Goal: Complete application form

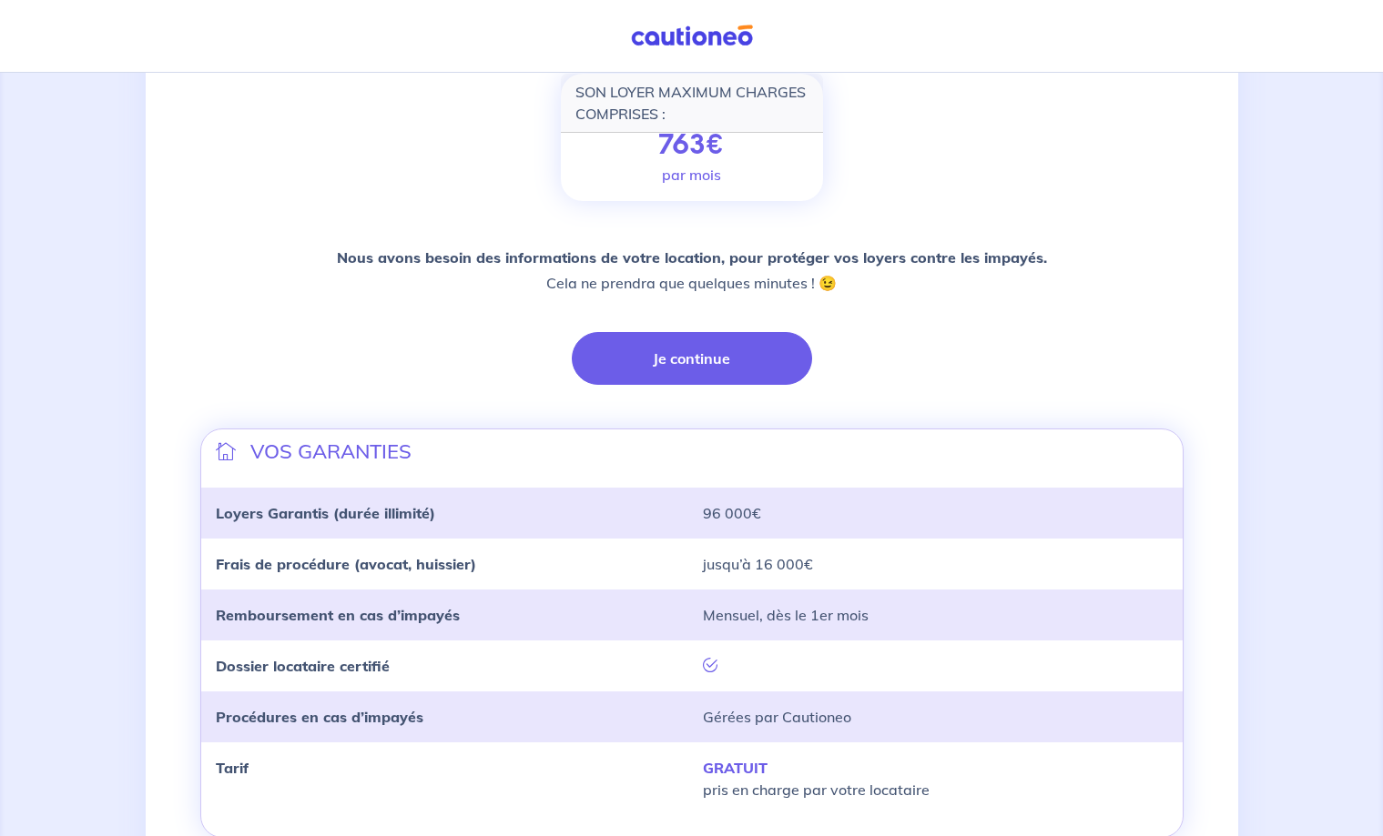
scroll to position [371, 0]
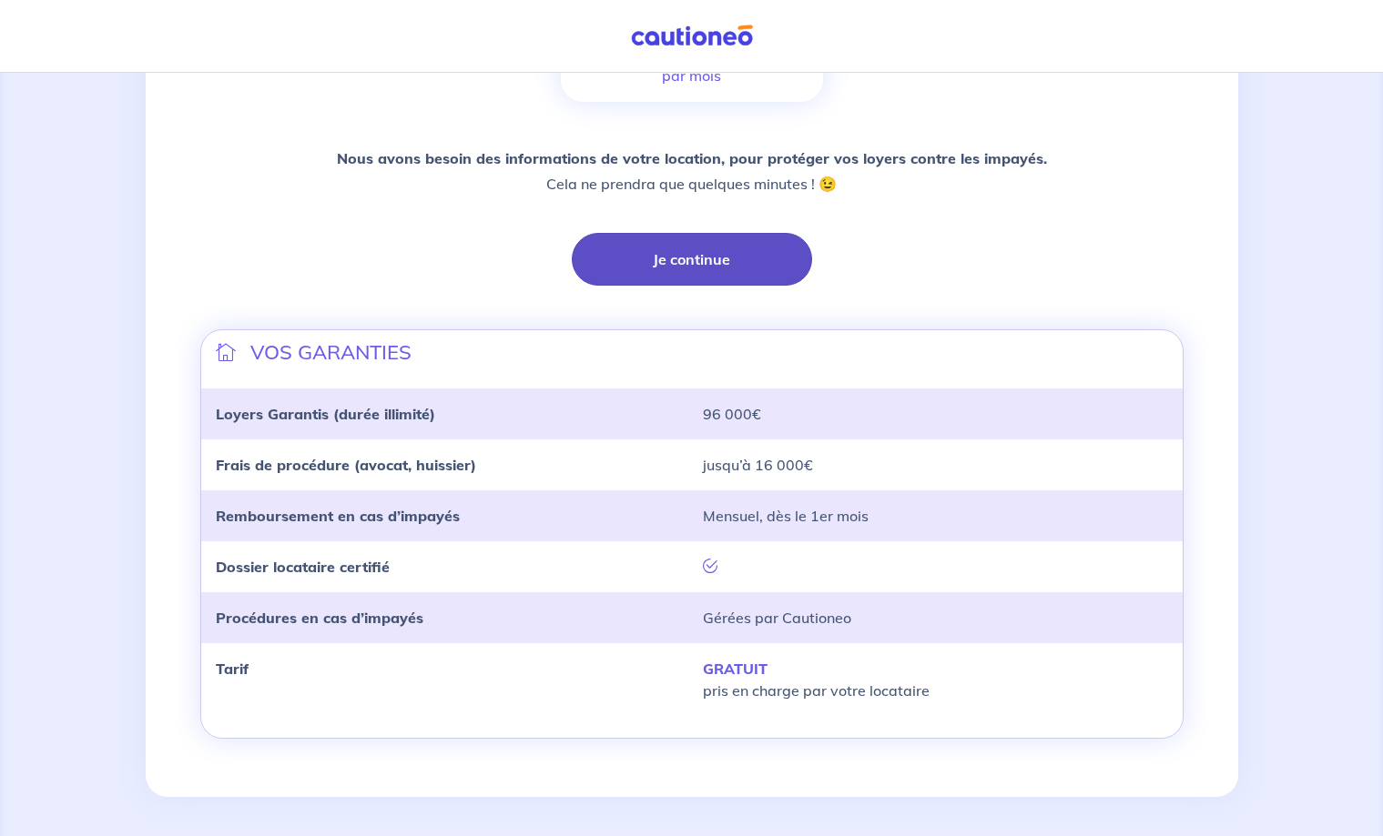
click at [699, 265] on button "Je continue" at bounding box center [692, 259] width 240 height 53
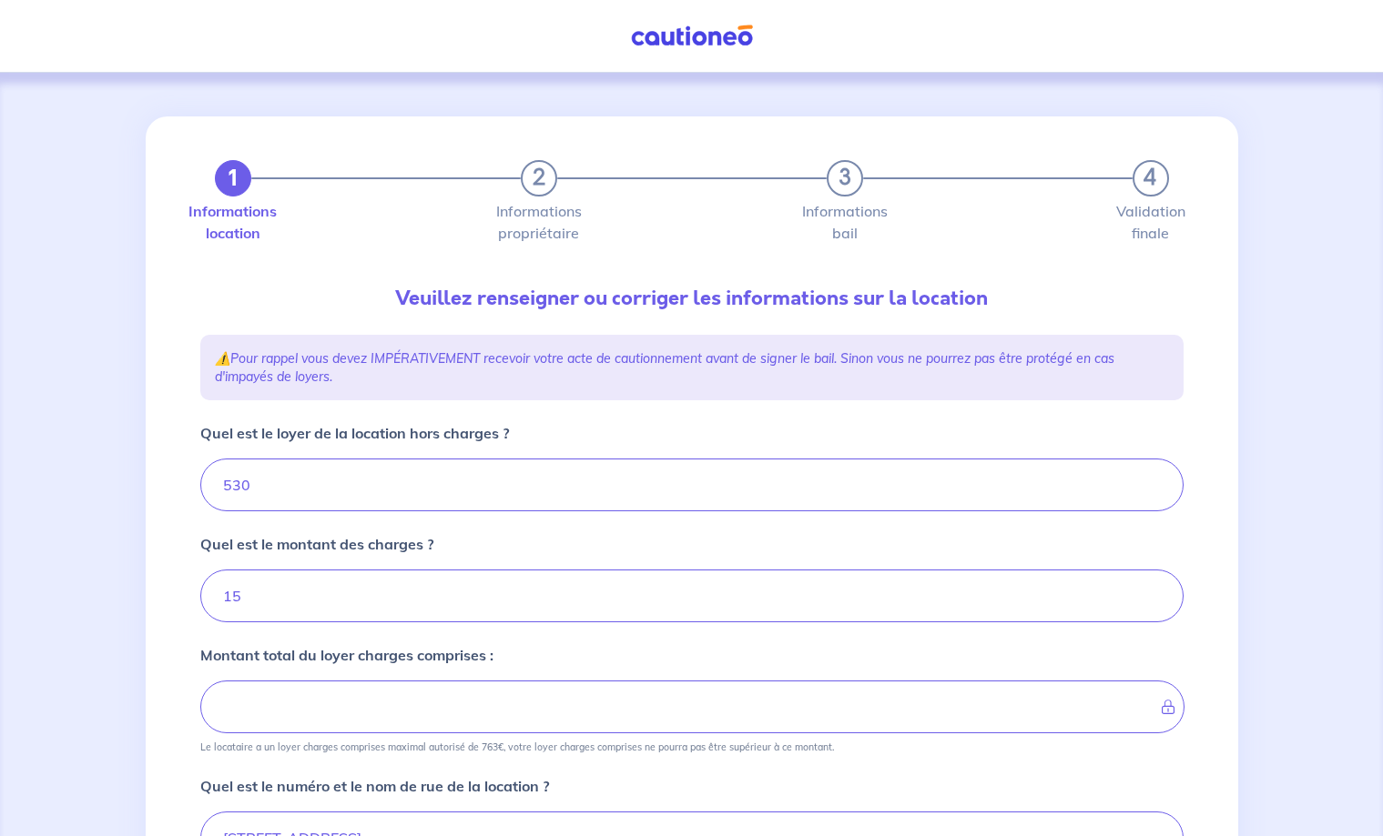
type input "545"
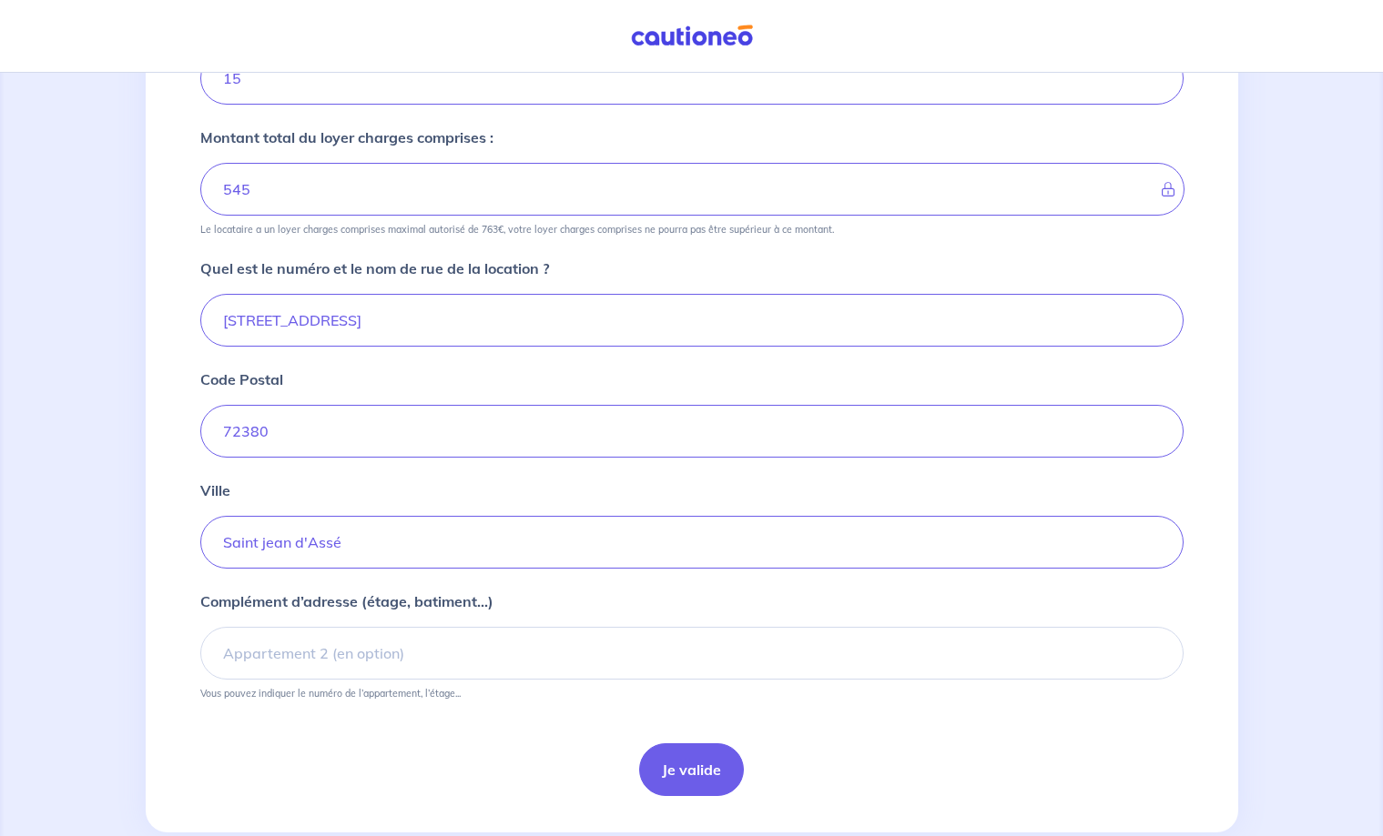
scroll to position [558, 0]
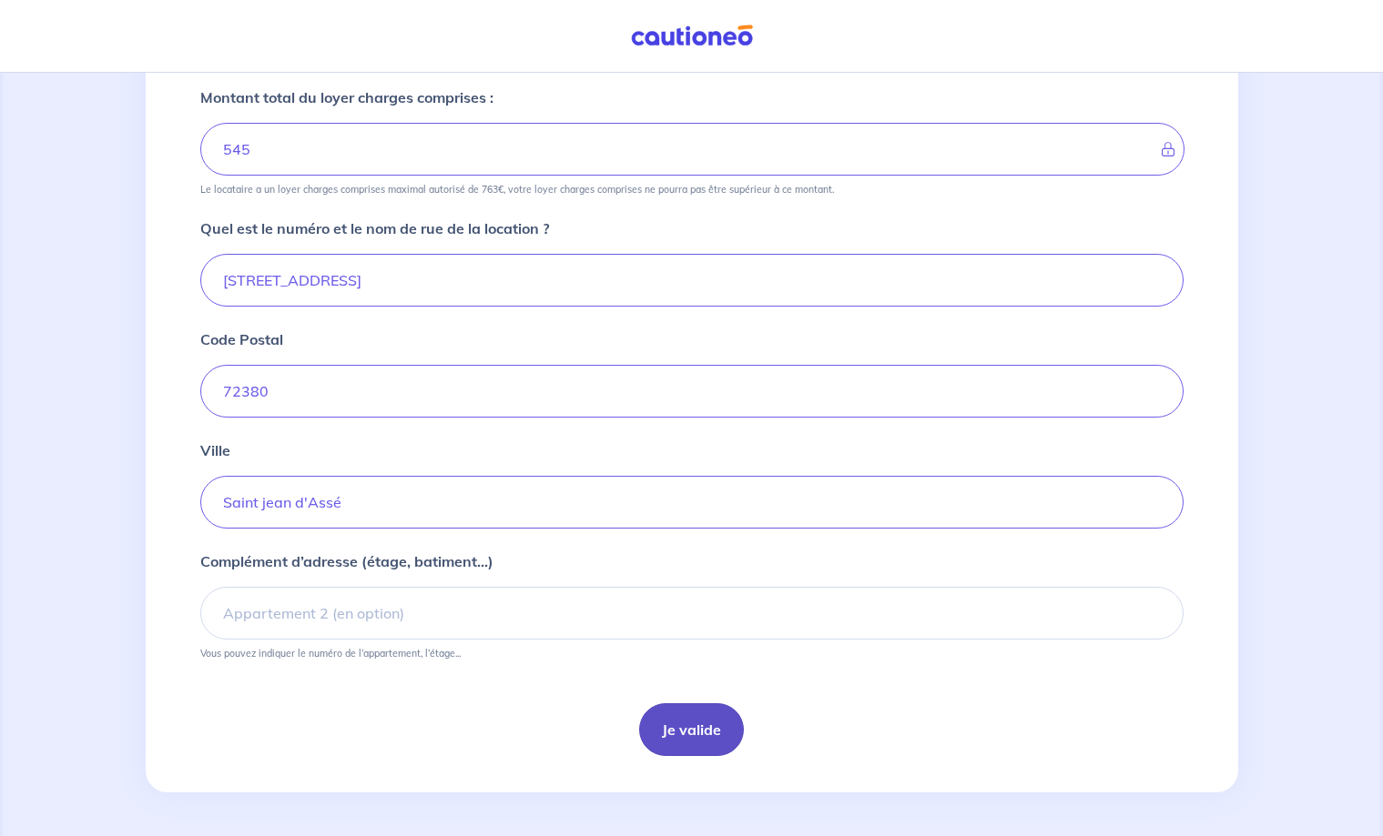
click at [699, 732] on button "Je valide" at bounding box center [691, 730] width 105 height 53
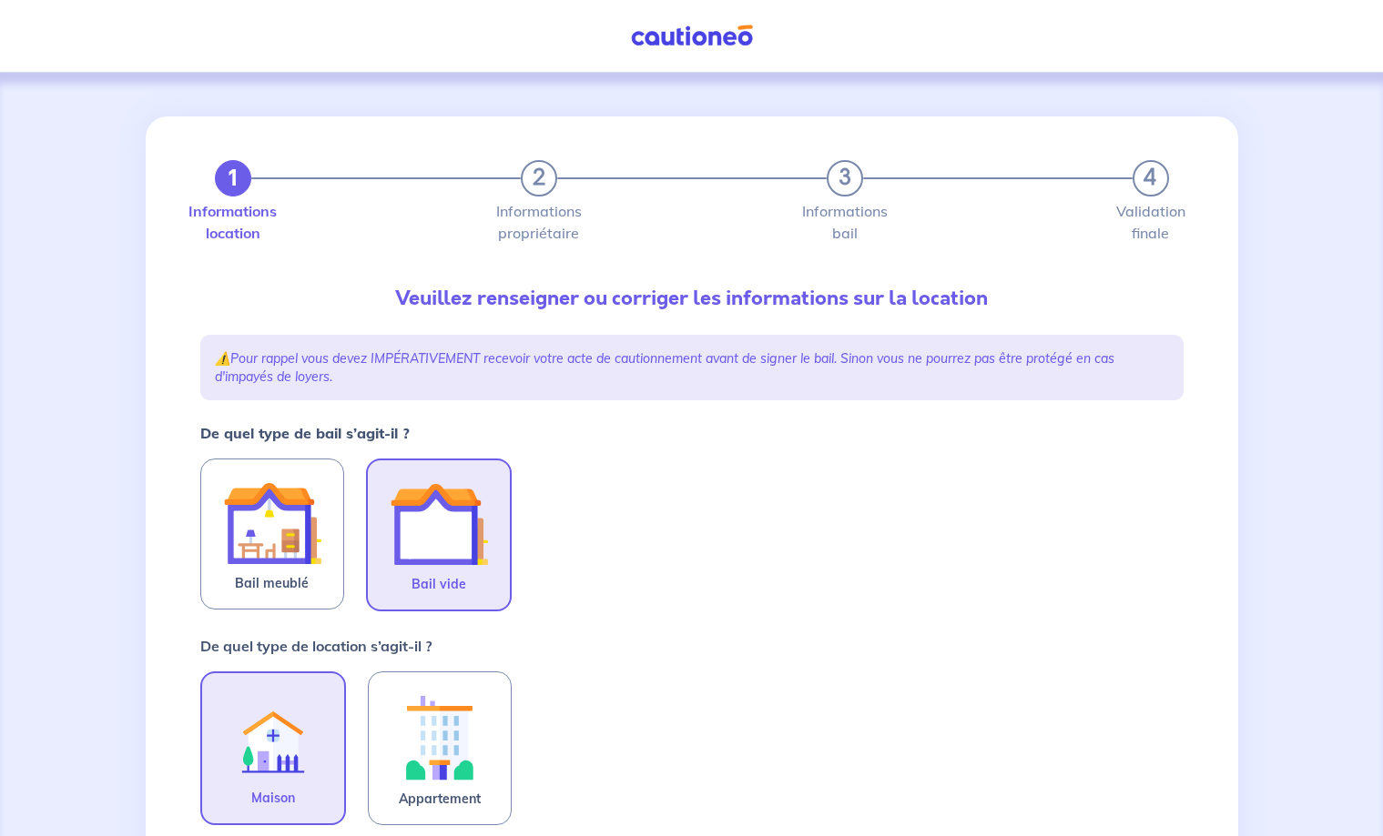
click at [469, 554] on img at bounding box center [439, 524] width 98 height 98
click at [0, 0] on input "Bail vide" at bounding box center [0, 0] width 0 height 0
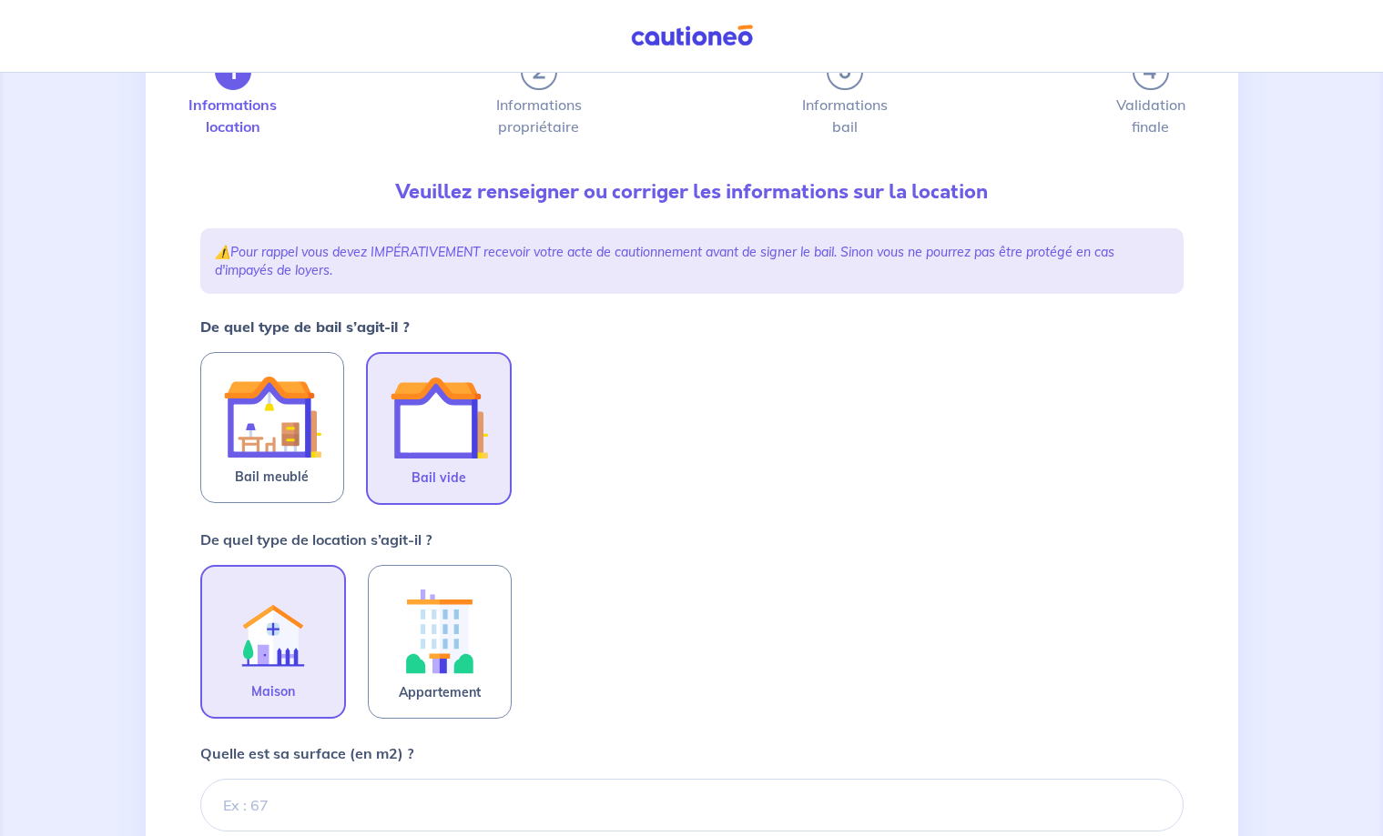
scroll to position [186, 0]
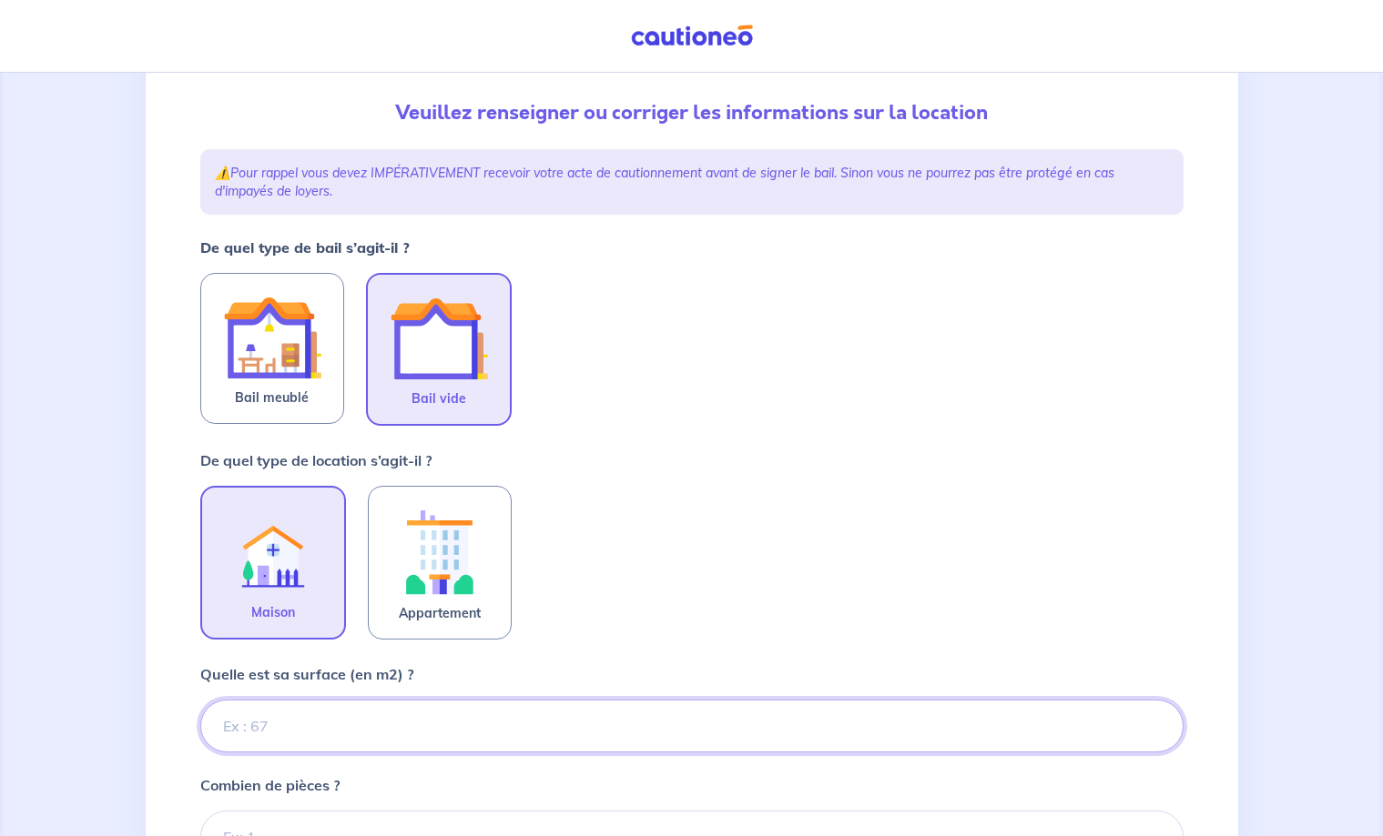
click at [272, 722] on input "Quelle est sa surface (en m2) ?" at bounding box center [691, 726] width 983 height 53
type input "41"
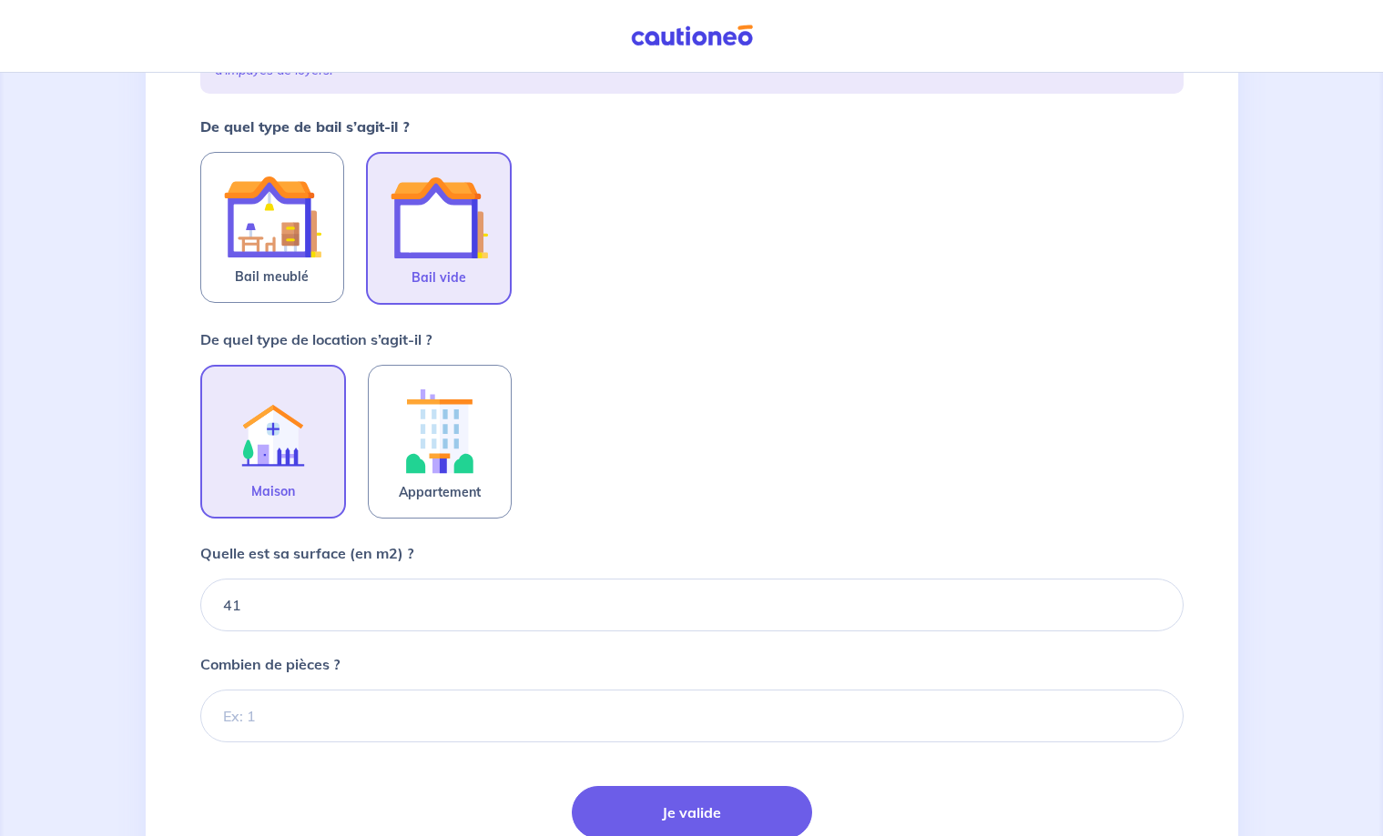
scroll to position [371, 0]
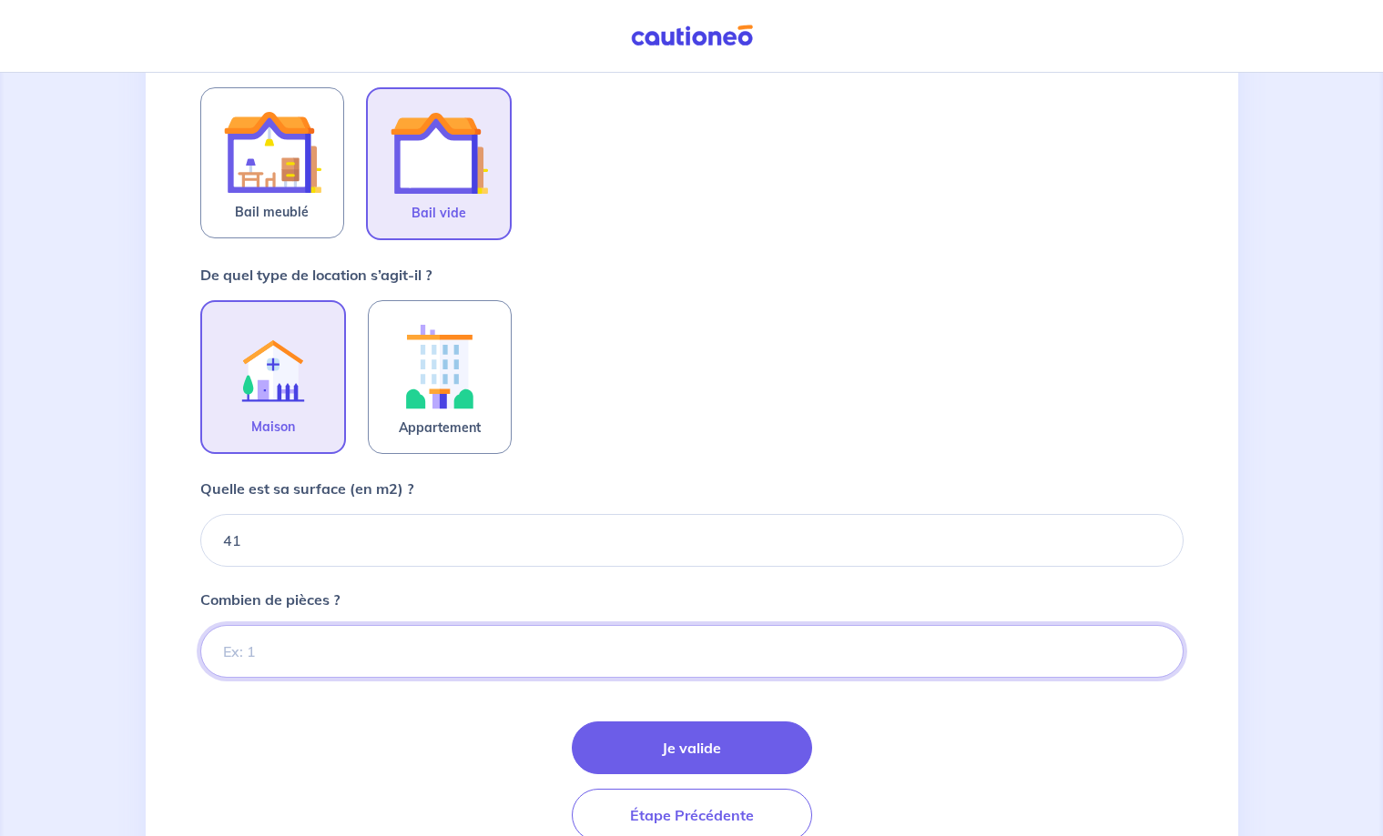
click at [269, 660] on input "Combien de pièces ?" at bounding box center [691, 651] width 983 height 53
type input "4"
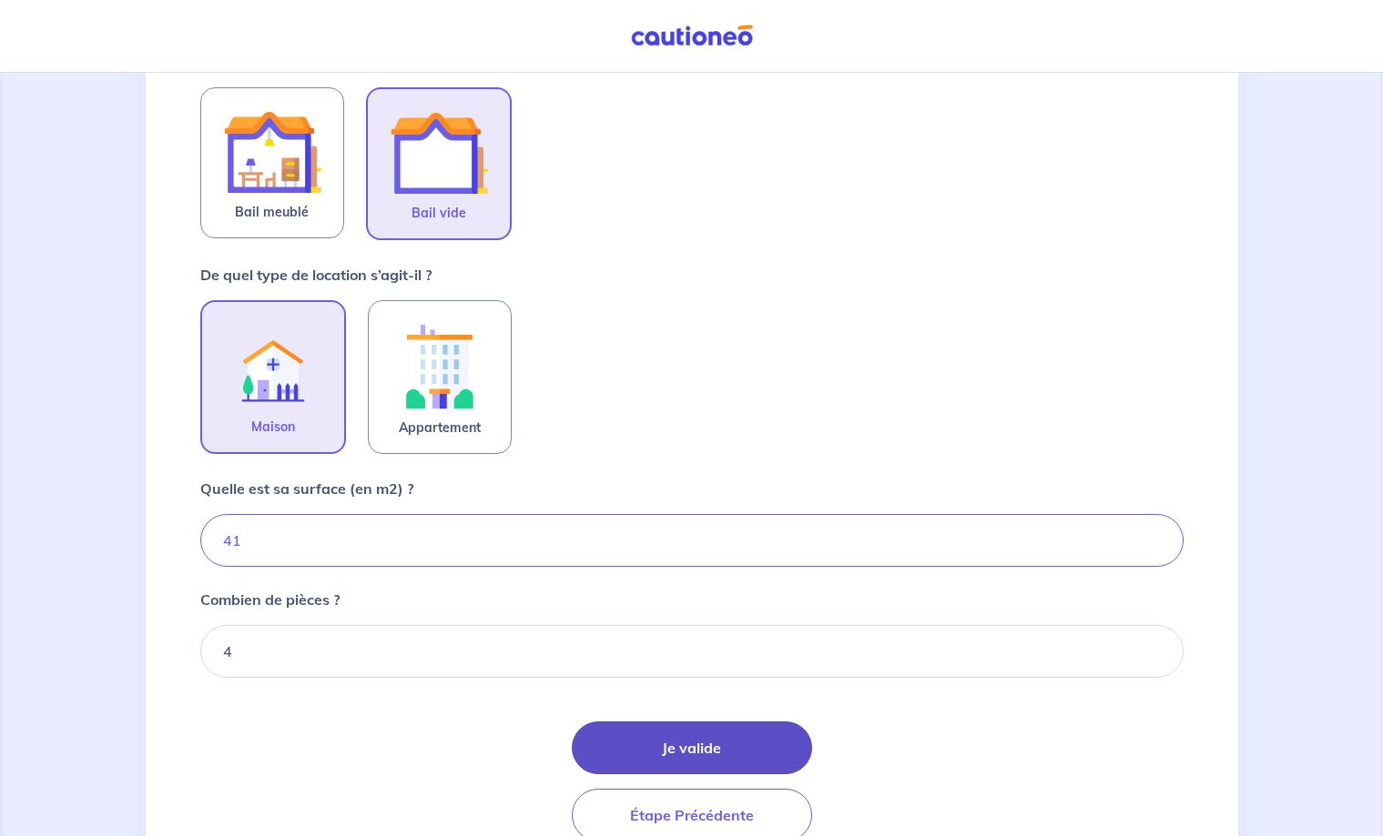
click at [729, 752] on button "Je valide" at bounding box center [692, 748] width 240 height 53
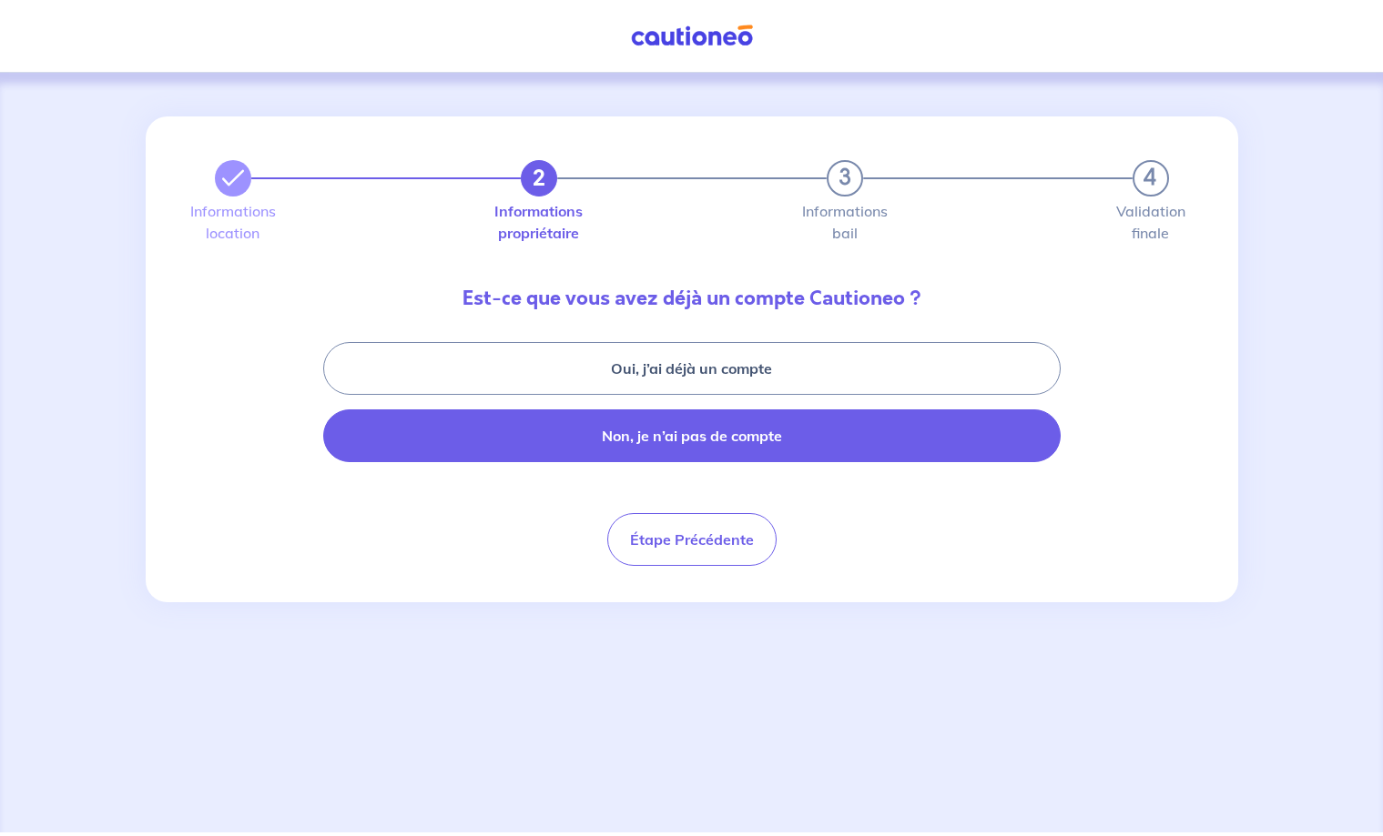
click at [691, 447] on button "Non, je n’ai pas de compte" at bounding box center [691, 436] width 737 height 53
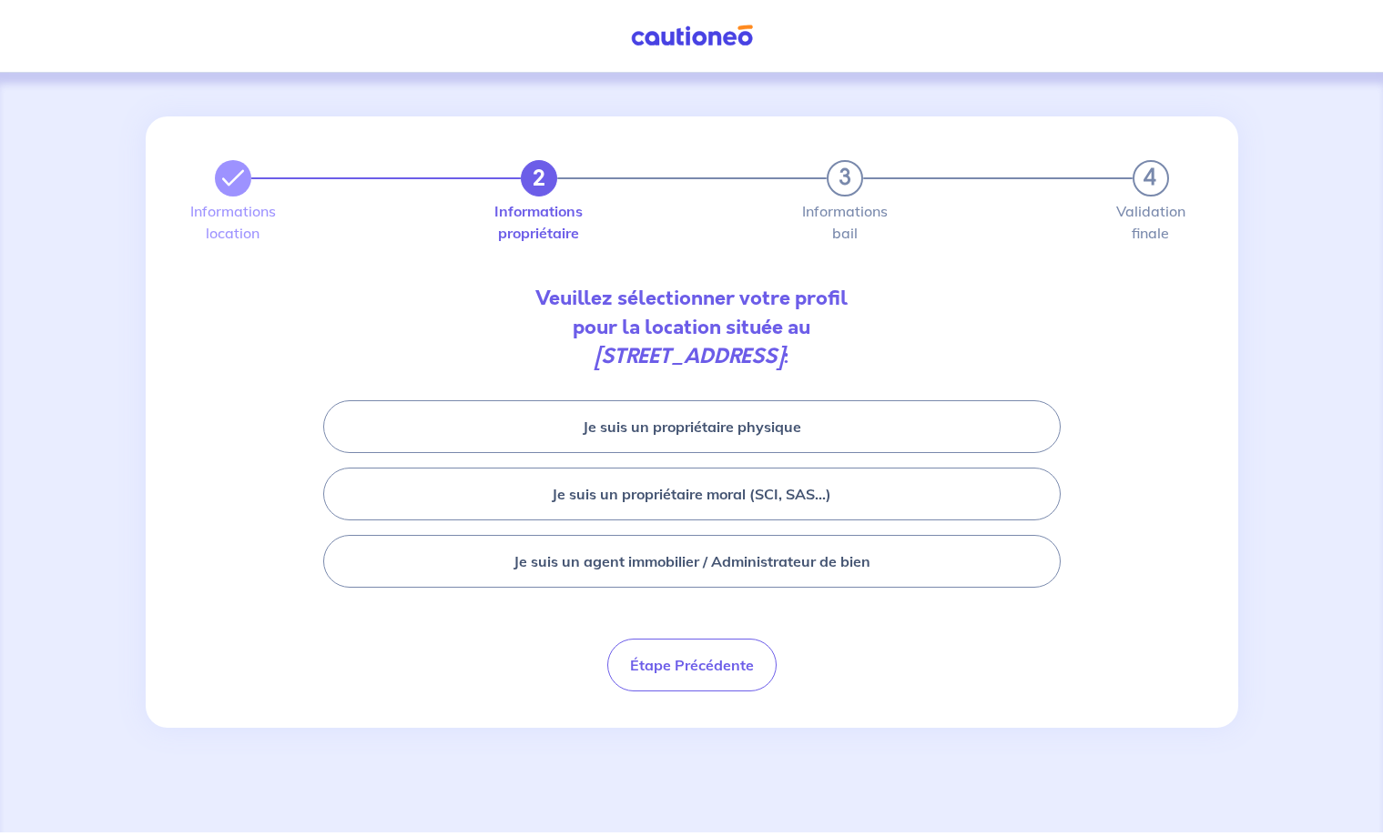
click at [691, 447] on button "Je suis un propriétaire physique" at bounding box center [691, 426] width 737 height 53
select select "FR"
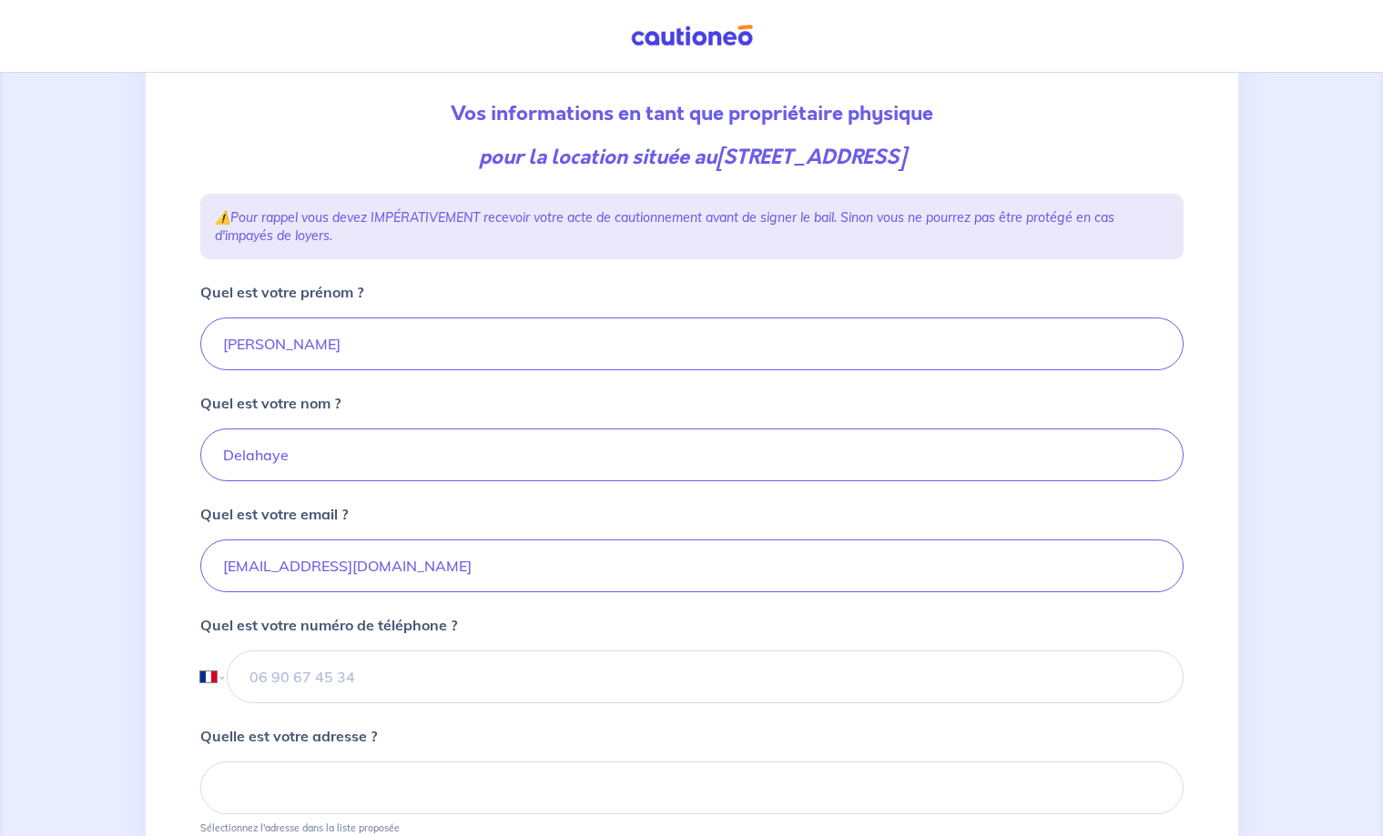
scroll to position [186, 0]
click at [545, 686] on input "tel" at bounding box center [705, 676] width 956 height 53
type input "06 69 52 38 46"
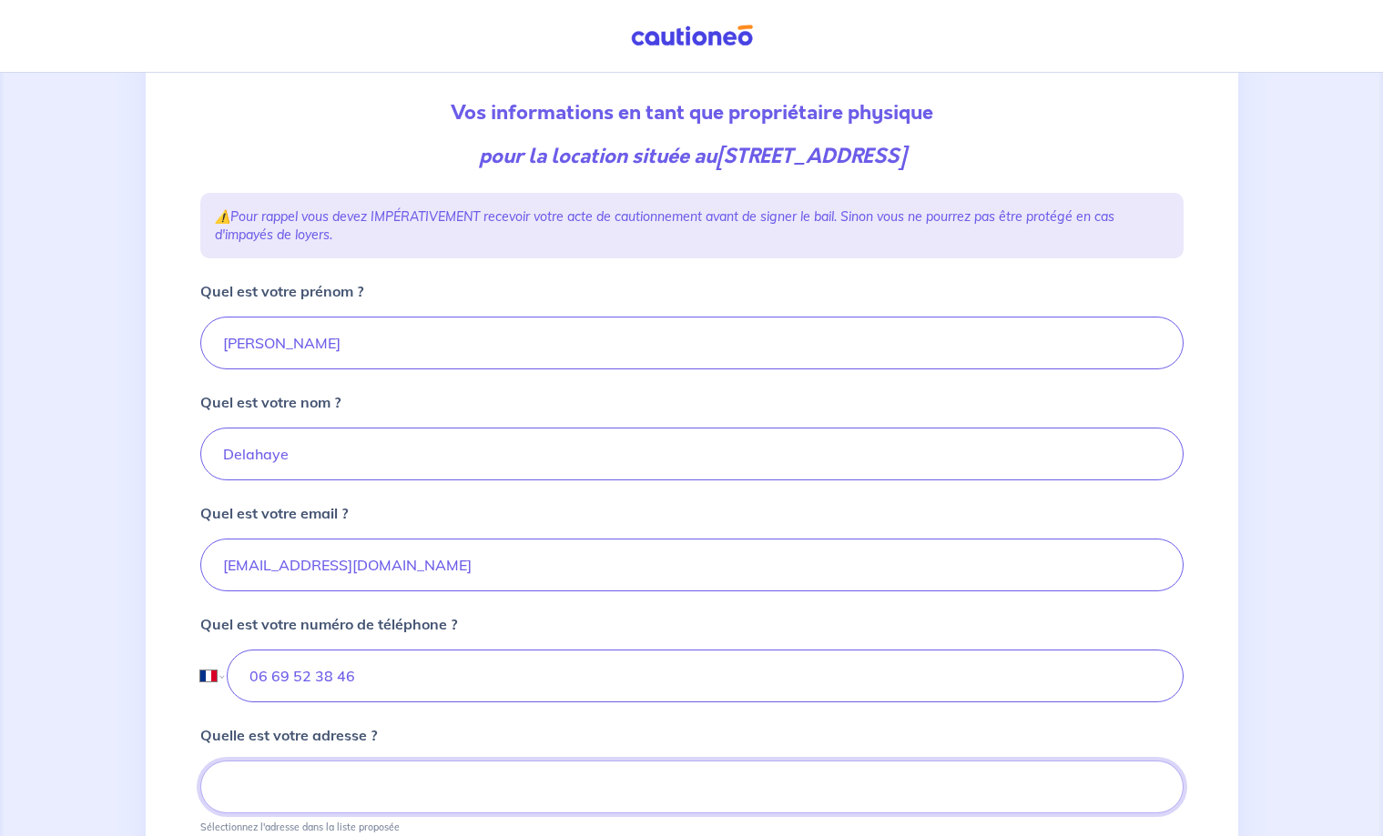
click at [474, 793] on input at bounding box center [691, 787] width 983 height 53
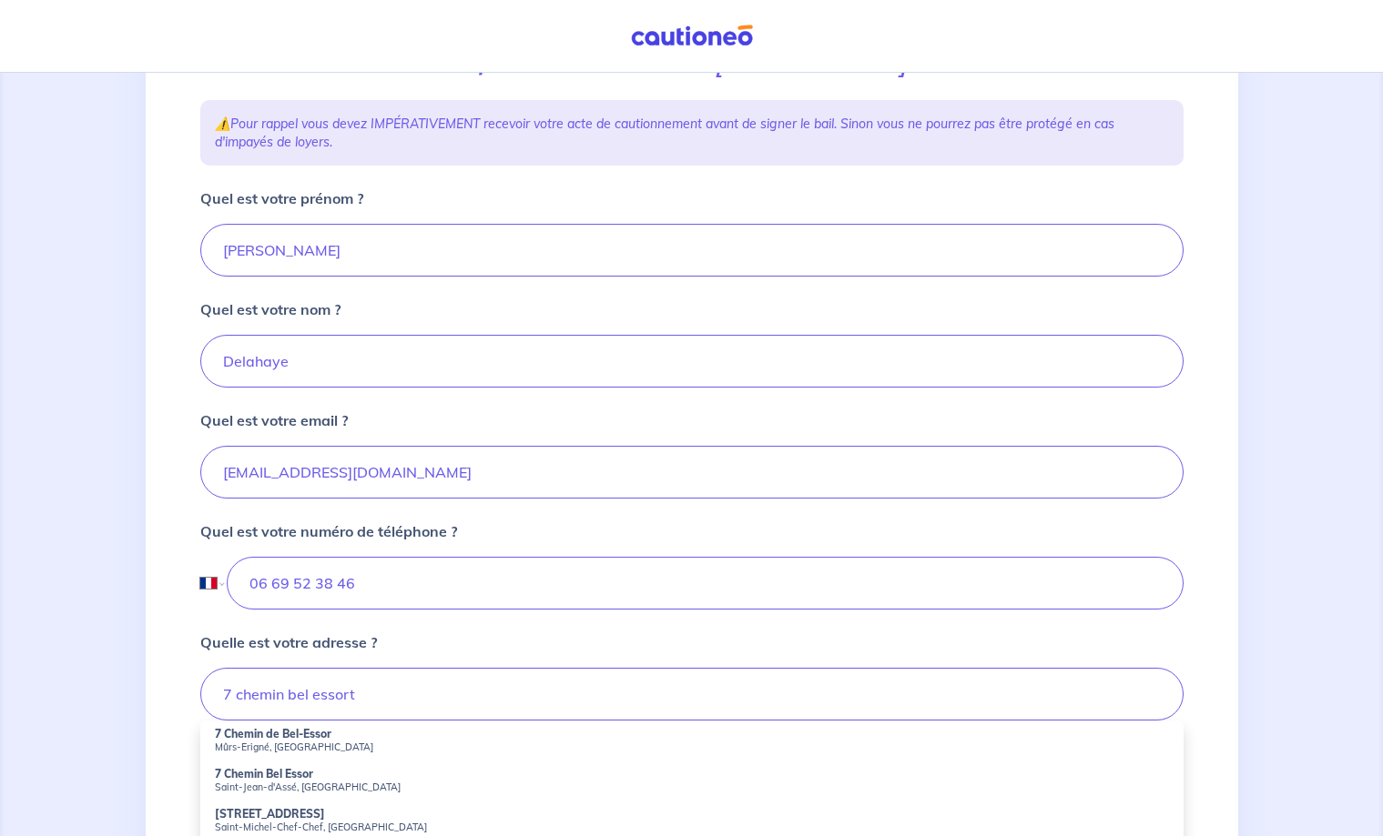
click at [279, 780] on strong "7 Chemin Bel Essor" at bounding box center [264, 774] width 98 height 14
type input "7 Chemin Bel Essor, [GEOGRAPHIC_DATA], [GEOGRAPHIC_DATA]"
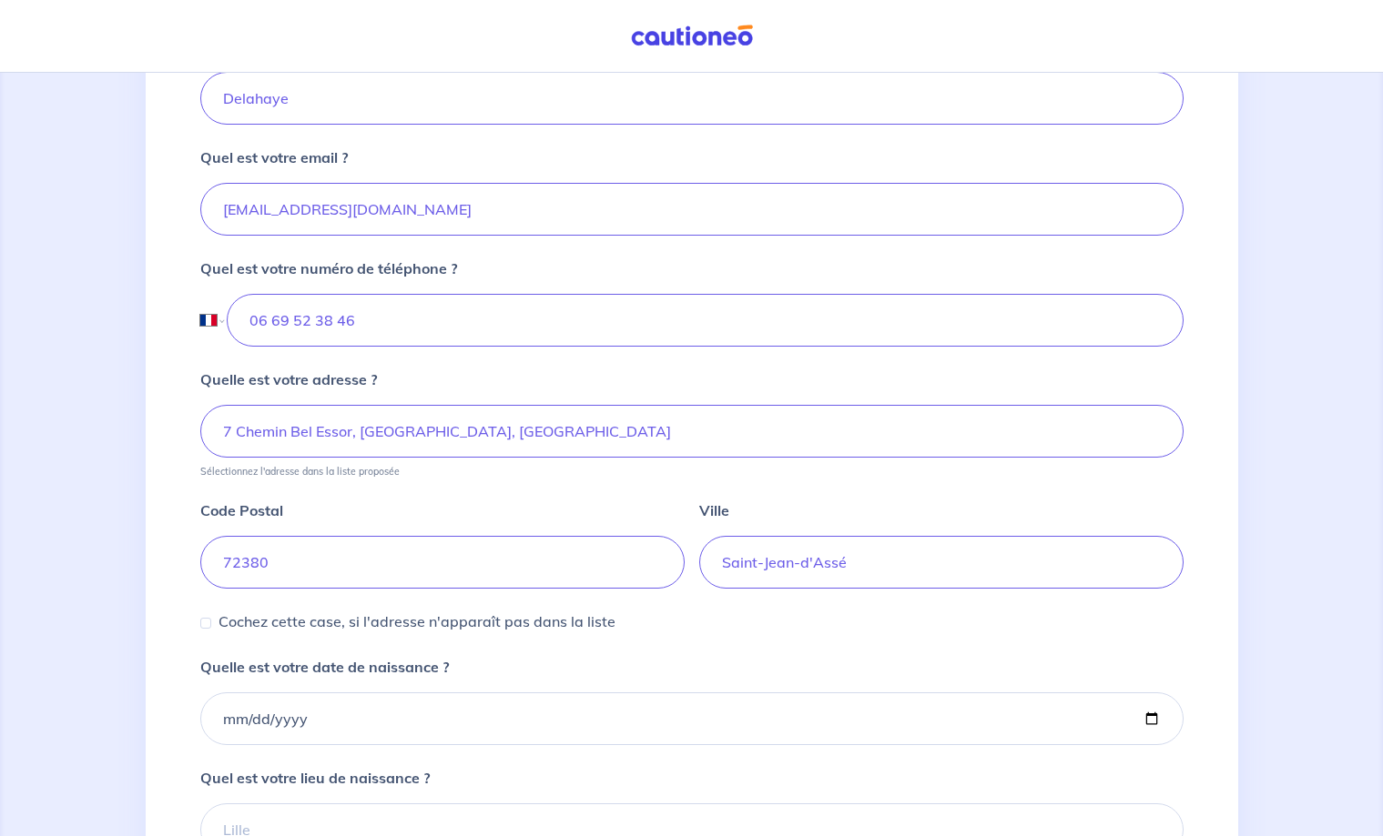
scroll to position [557, 0]
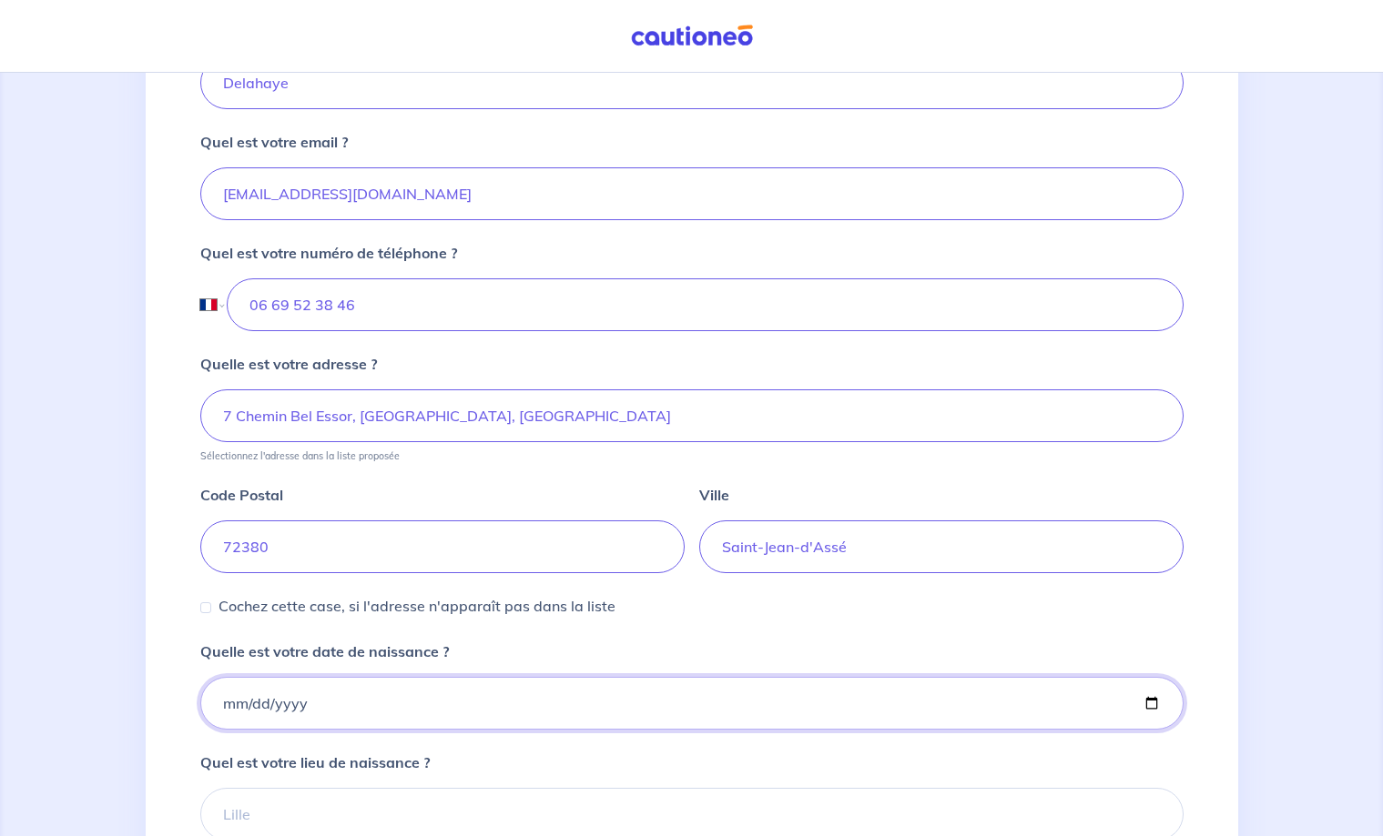
click at [248, 706] on input "Quelle est votre date de naissance ?" at bounding box center [691, 703] width 983 height 53
drag, startPoint x: 369, startPoint y: 700, endPoint x: 127, endPoint y: 698, distance: 241.2
click at [127, 698] on div "2 3 4 Informations location Informations propriétaire Informations bail Validat…" at bounding box center [691, 300] width 1383 height 1569
drag, startPoint x: 386, startPoint y: 304, endPoint x: -53, endPoint y: 270, distance: 440.0
click at [227, 279] on input "06 69 52 38 46" at bounding box center [705, 305] width 956 height 53
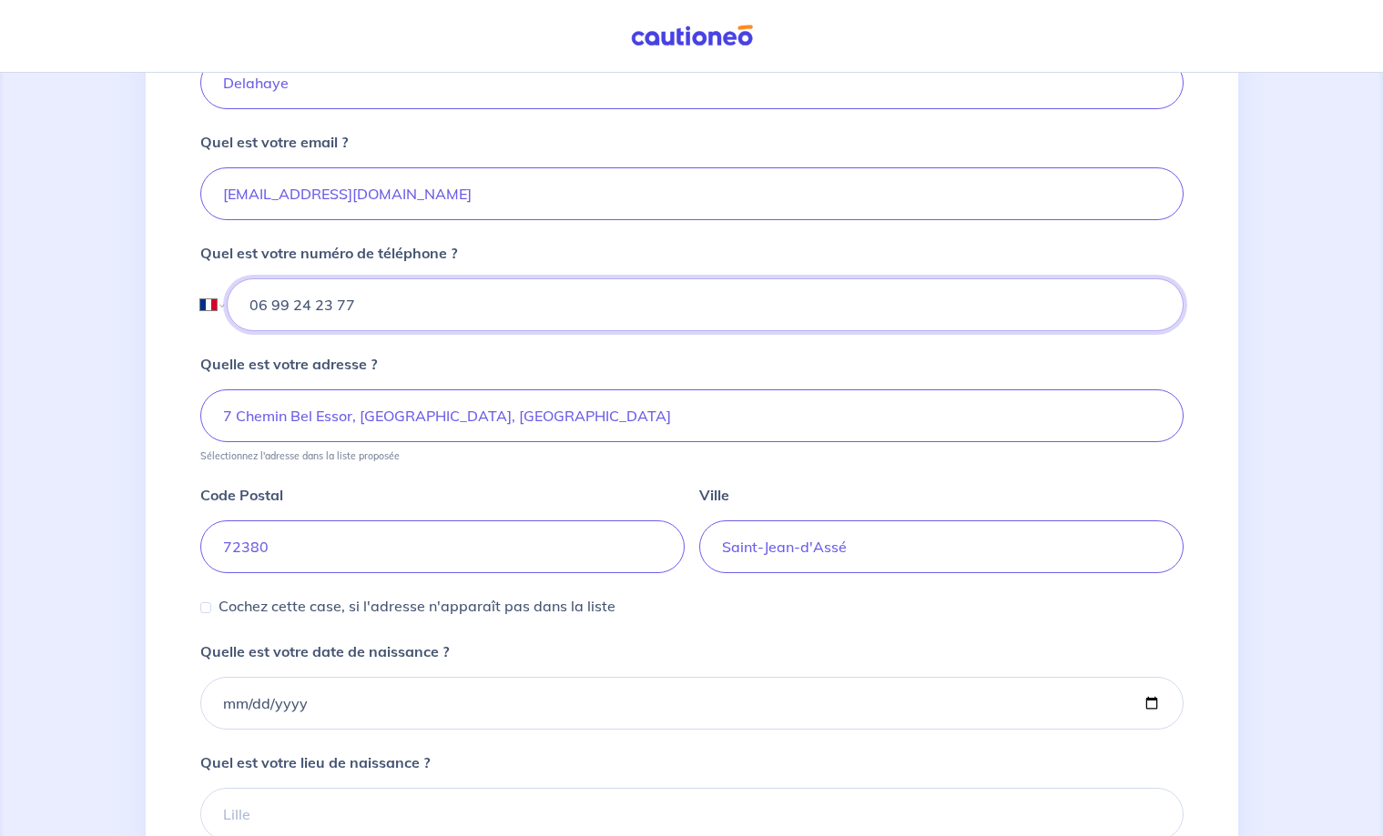
type input "06 99 24 23 77"
click at [303, 706] on input "Quelle est votre date de naissance ?" at bounding box center [691, 703] width 983 height 53
drag, startPoint x: 334, startPoint y: 711, endPoint x: 157, endPoint y: 711, distance: 176.6
click at [157, 711] on div "2 3 4 Informations location Informations propriétaire Informations bail Validat…" at bounding box center [692, 300] width 1092 height 1482
type input "[DATE]"
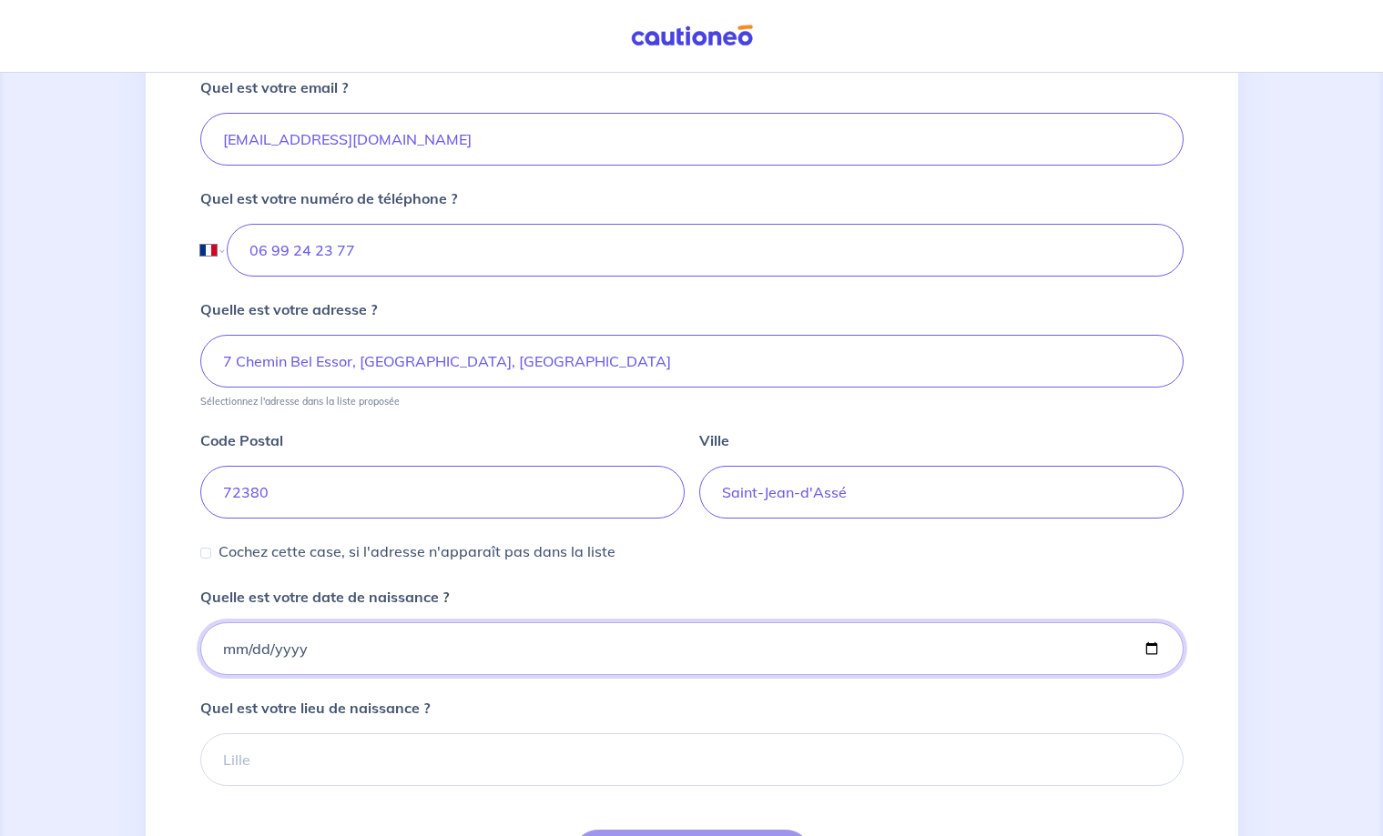
scroll to position [650, 0]
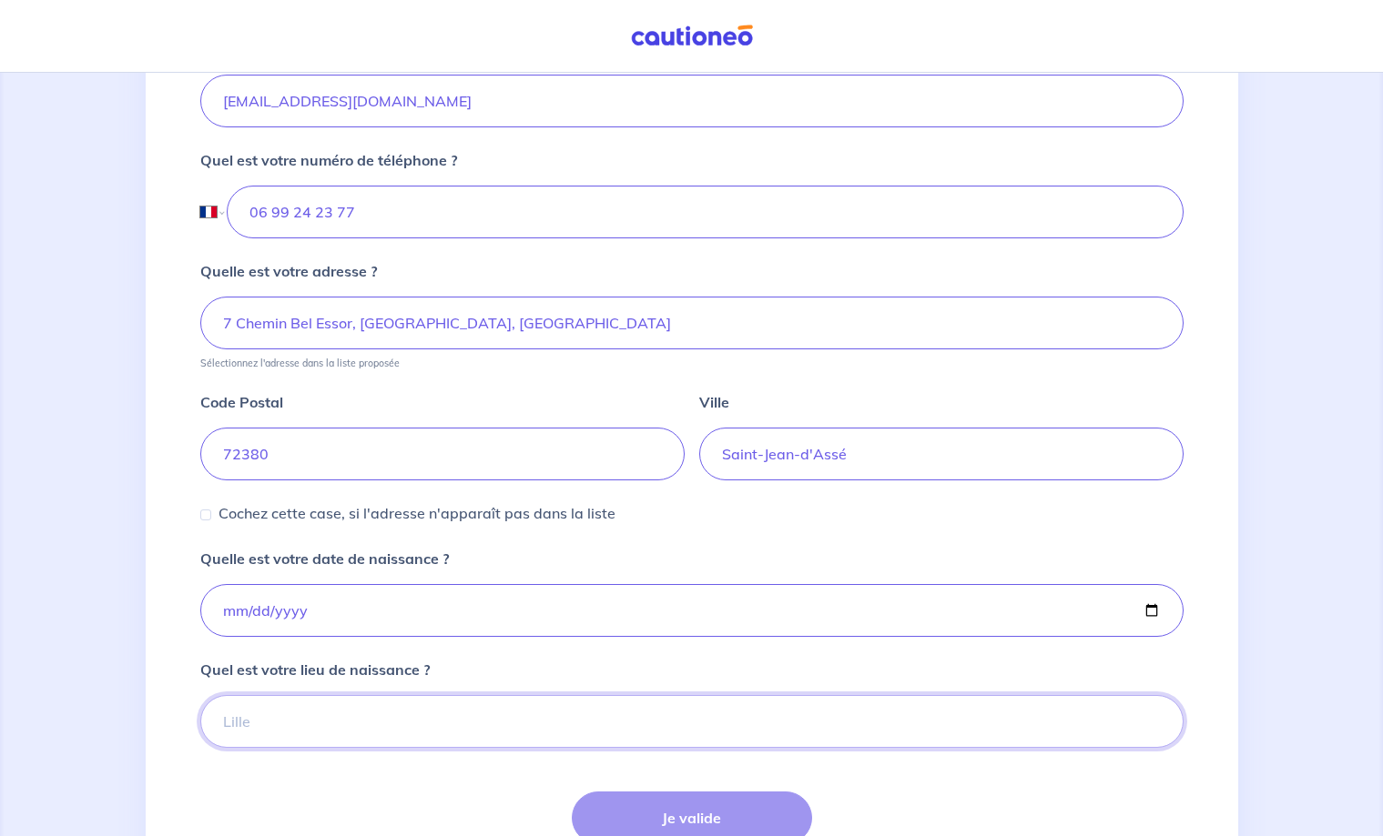
click at [360, 718] on input "Quel est votre lieu de naissance ?" at bounding box center [691, 721] width 983 height 53
type input "vire"
click at [645, 808] on button "Je valide" at bounding box center [692, 818] width 240 height 53
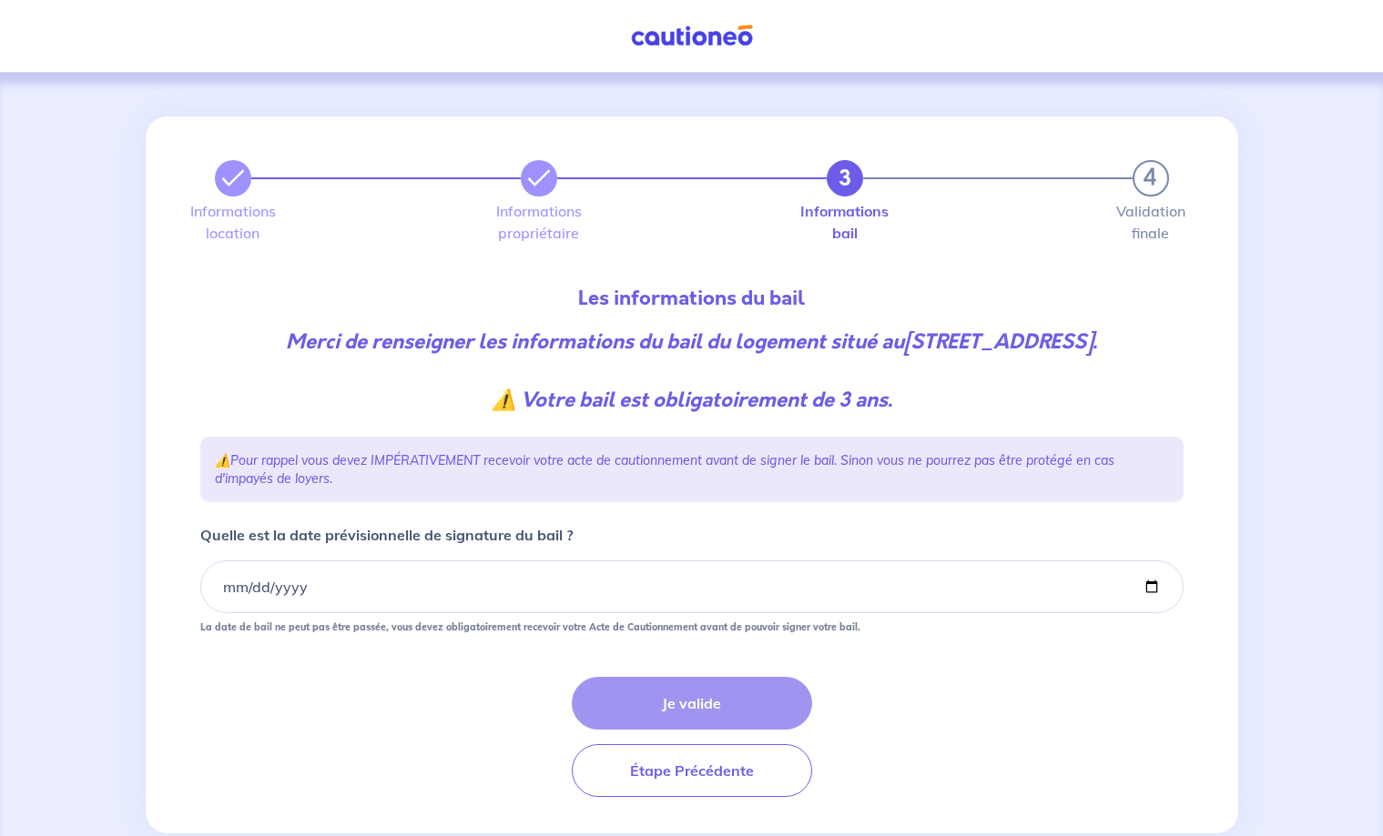
scroll to position [70, 0]
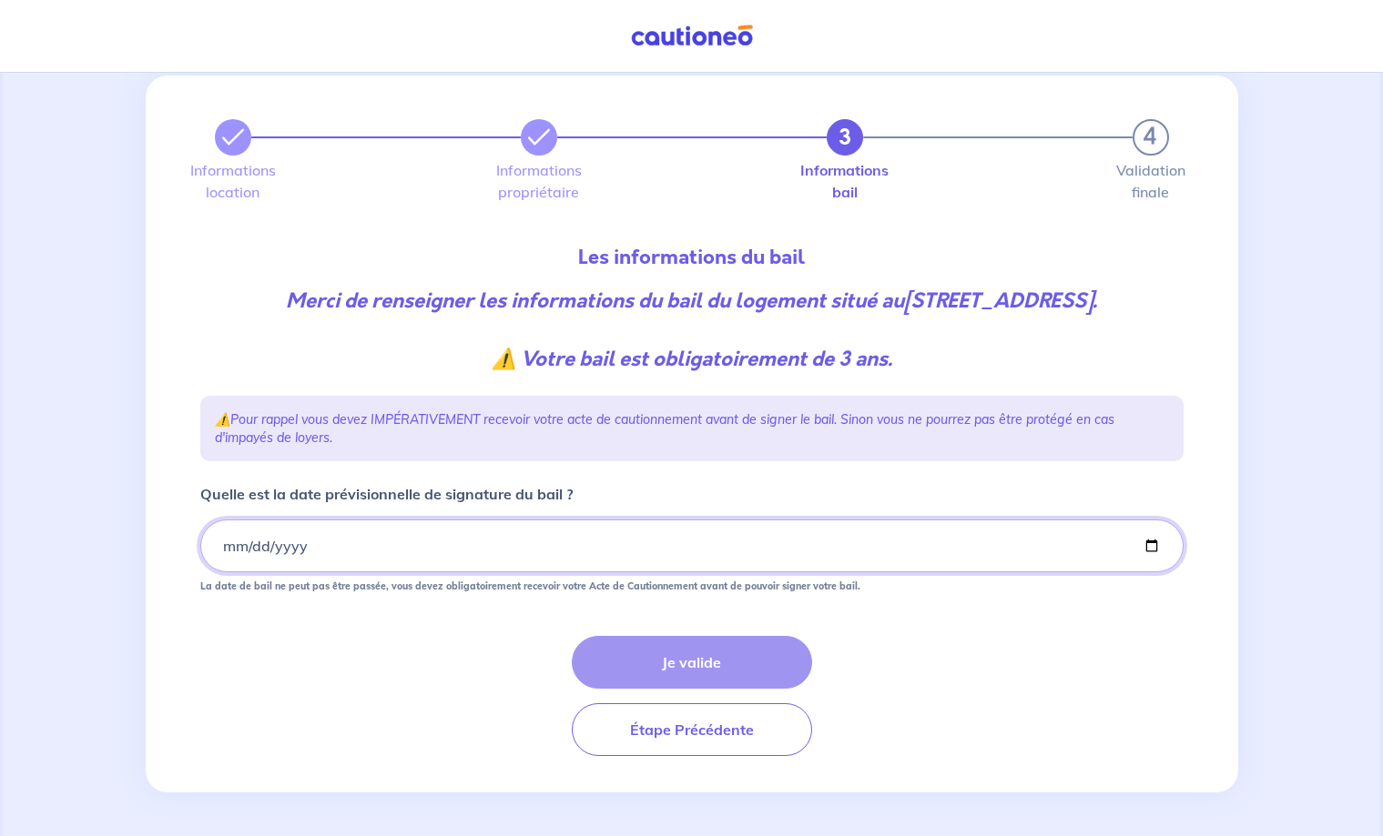
click at [313, 549] on input "Quelle est la date prévisionnelle de signature du bail ?" at bounding box center [691, 546] width 983 height 53
click at [218, 549] on input "Quelle est la date prévisionnelle de signature du bail ?" at bounding box center [691, 546] width 983 height 53
type input "[DATE]"
click at [671, 658] on button "Je valide" at bounding box center [692, 662] width 240 height 53
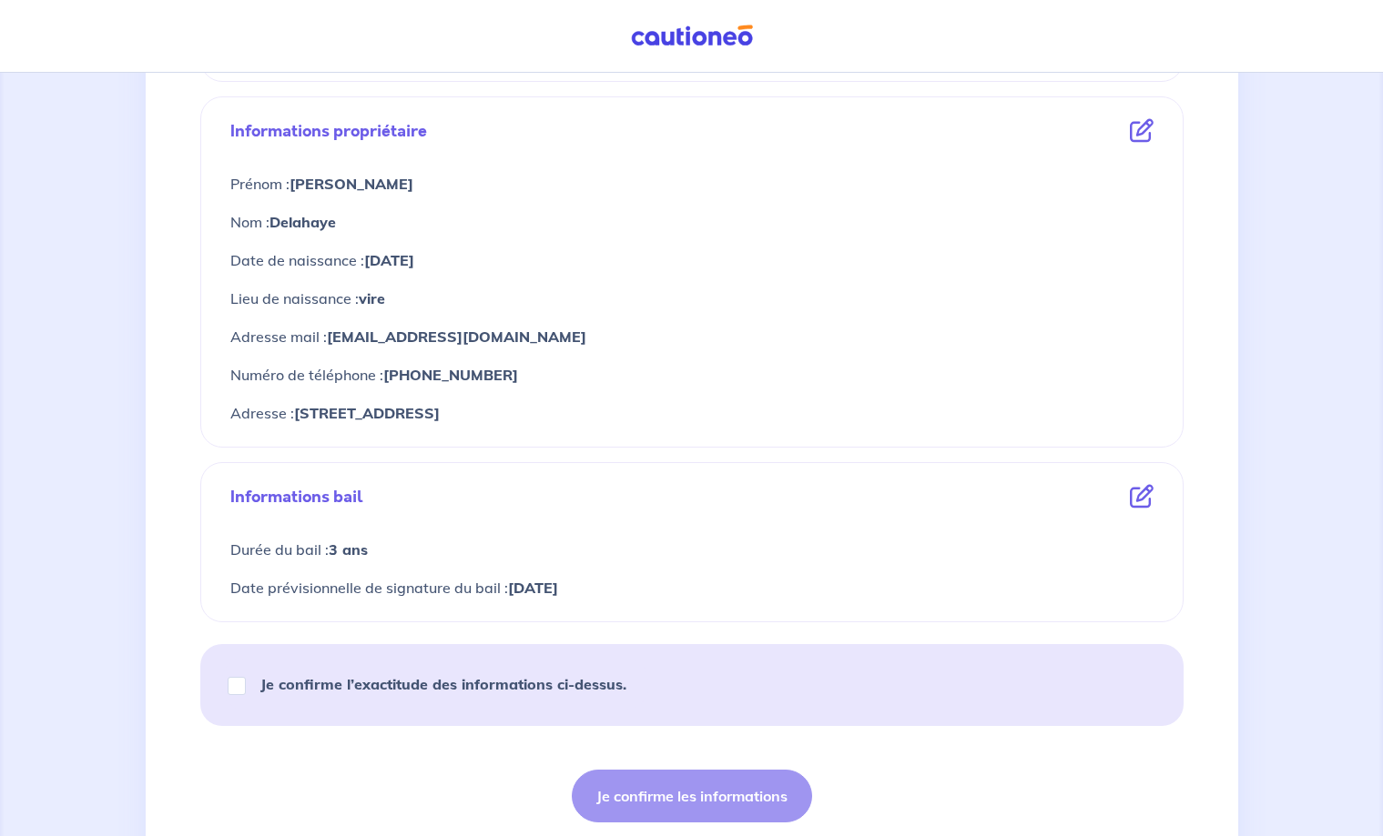
scroll to position [650, 0]
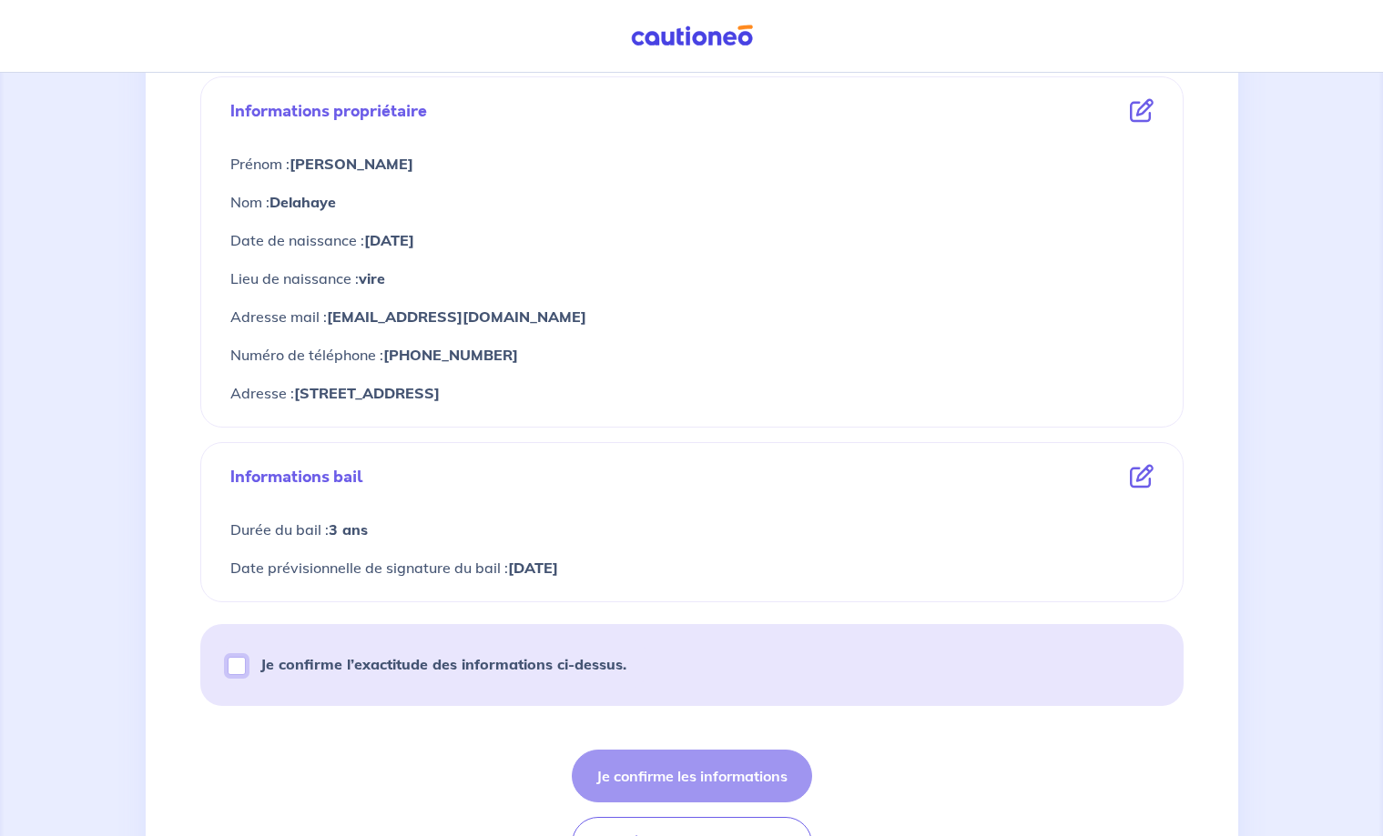
click at [231, 667] on input "Je confirme l’exactitude des informations ci-dessus." at bounding box center [237, 666] width 18 height 18
checkbox input "true"
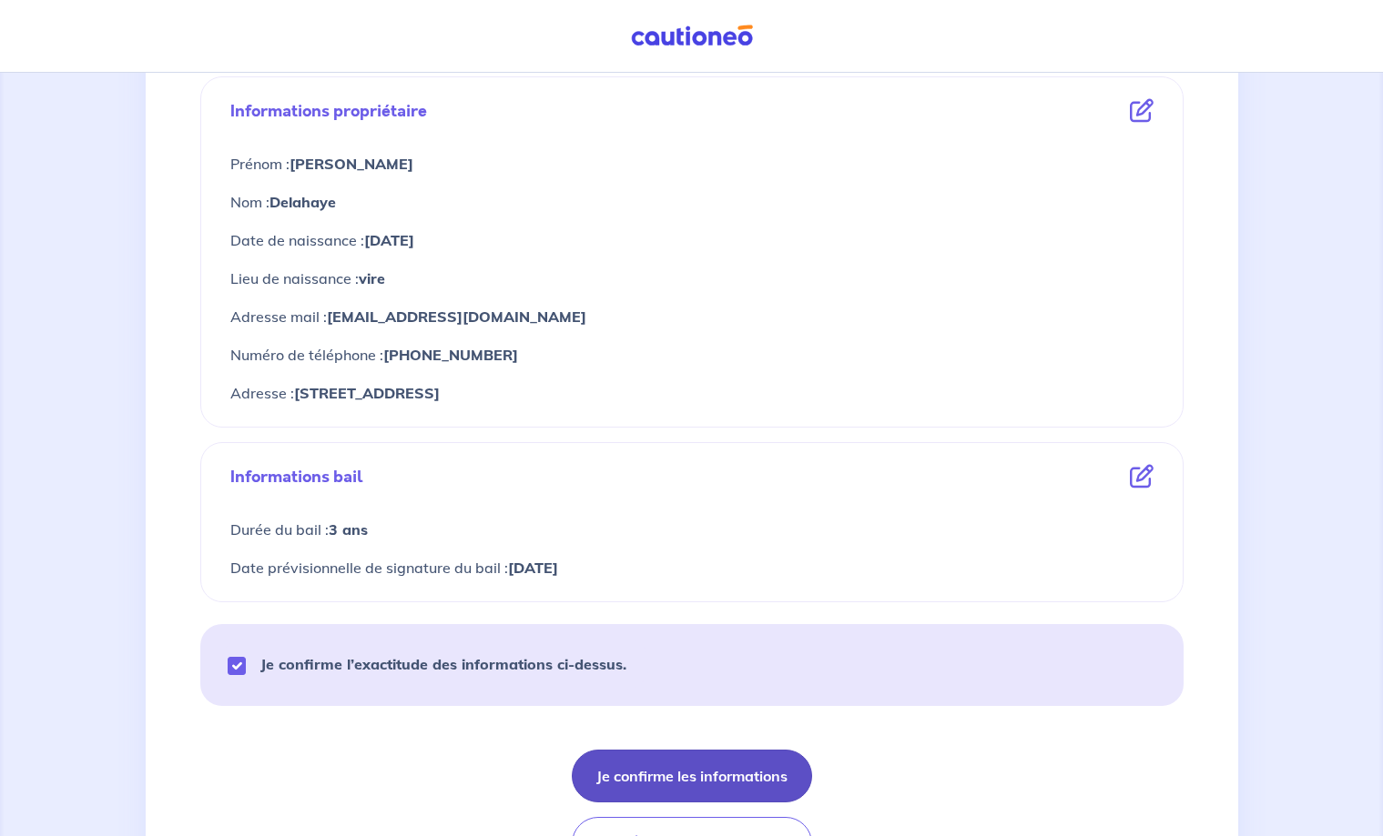
click at [775, 776] on button "Je confirme les informations" at bounding box center [692, 776] width 240 height 53
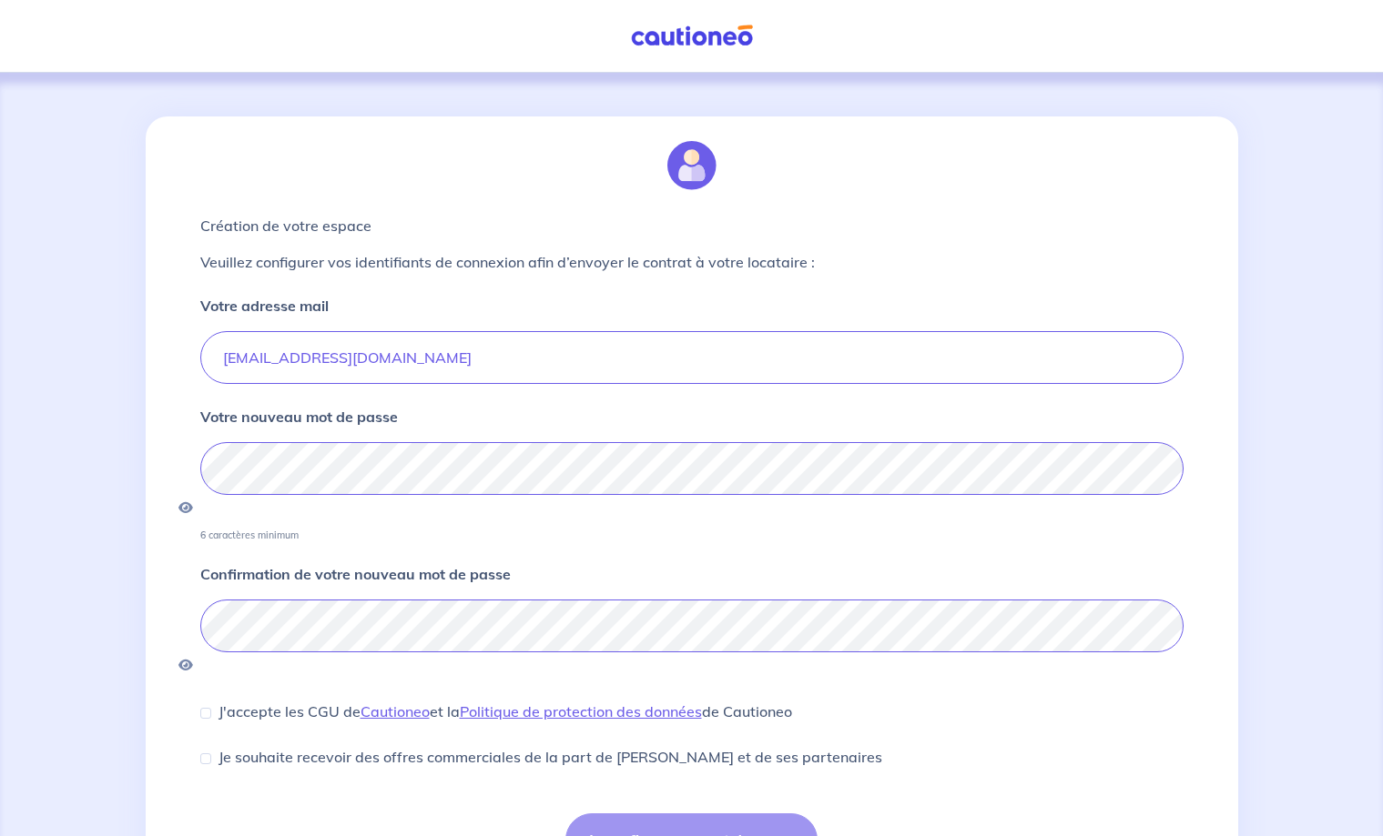
click at [654, 814] on div "Je confirme mon mot de passe" at bounding box center [691, 840] width 983 height 53
click at [203, 708] on input "J'accepte les CGU de [PERSON_NAME] et la Politique de protection des données de…" at bounding box center [205, 713] width 11 height 11
checkbox input "true"
drag, startPoint x: 208, startPoint y: 704, endPoint x: 228, endPoint y: 707, distance: 20.4
click at [208, 754] on input "Je souhaite recevoir des offres commerciales de la part de [PERSON_NAME] et de …" at bounding box center [205, 759] width 11 height 11
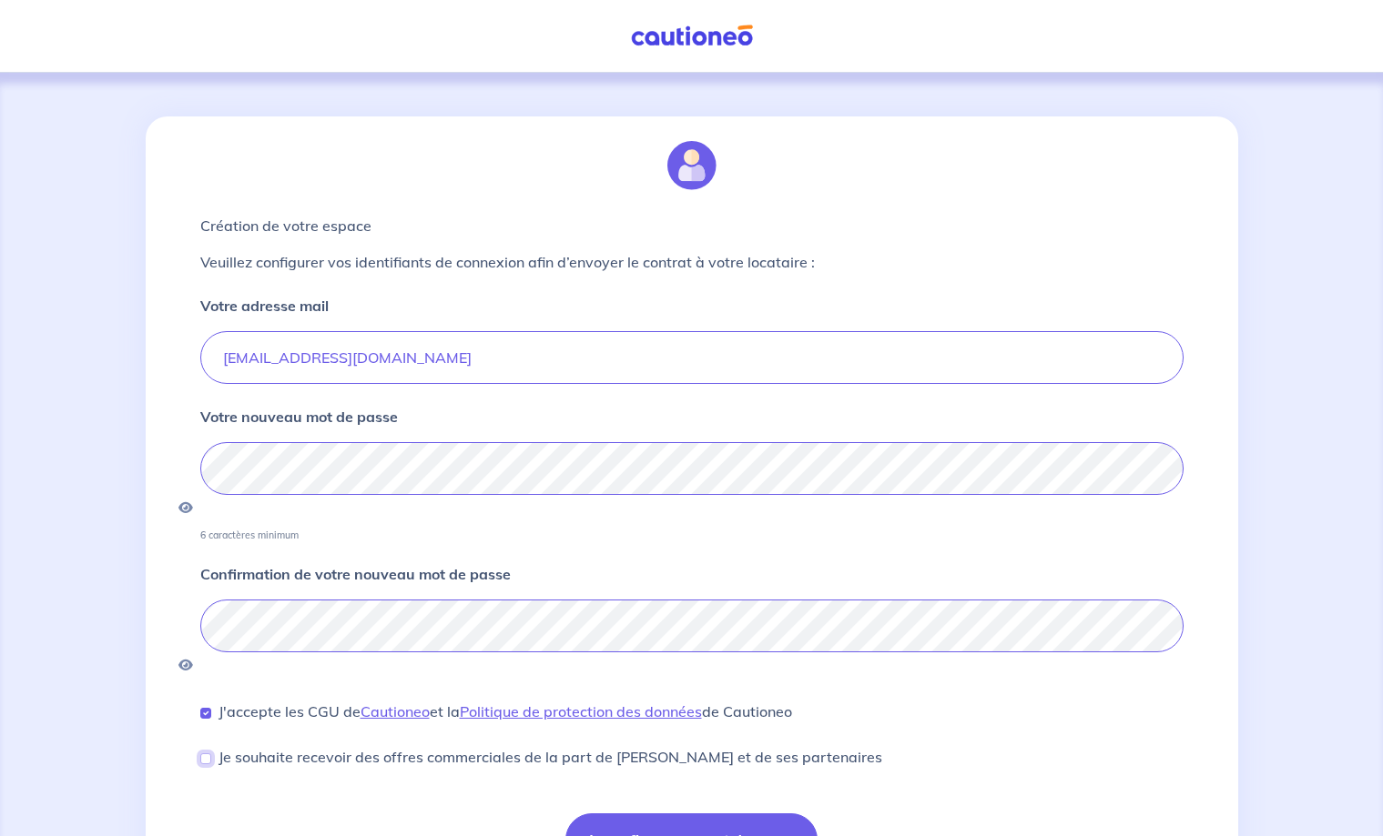
checkbox input "true"
click at [210, 746] on div "Je souhaite recevoir des offres commerciales de la part de [PERSON_NAME] et de …" at bounding box center [541, 757] width 682 height 22
click at [743, 814] on button "Je confirme mon mot de passe" at bounding box center [691, 840] width 252 height 53
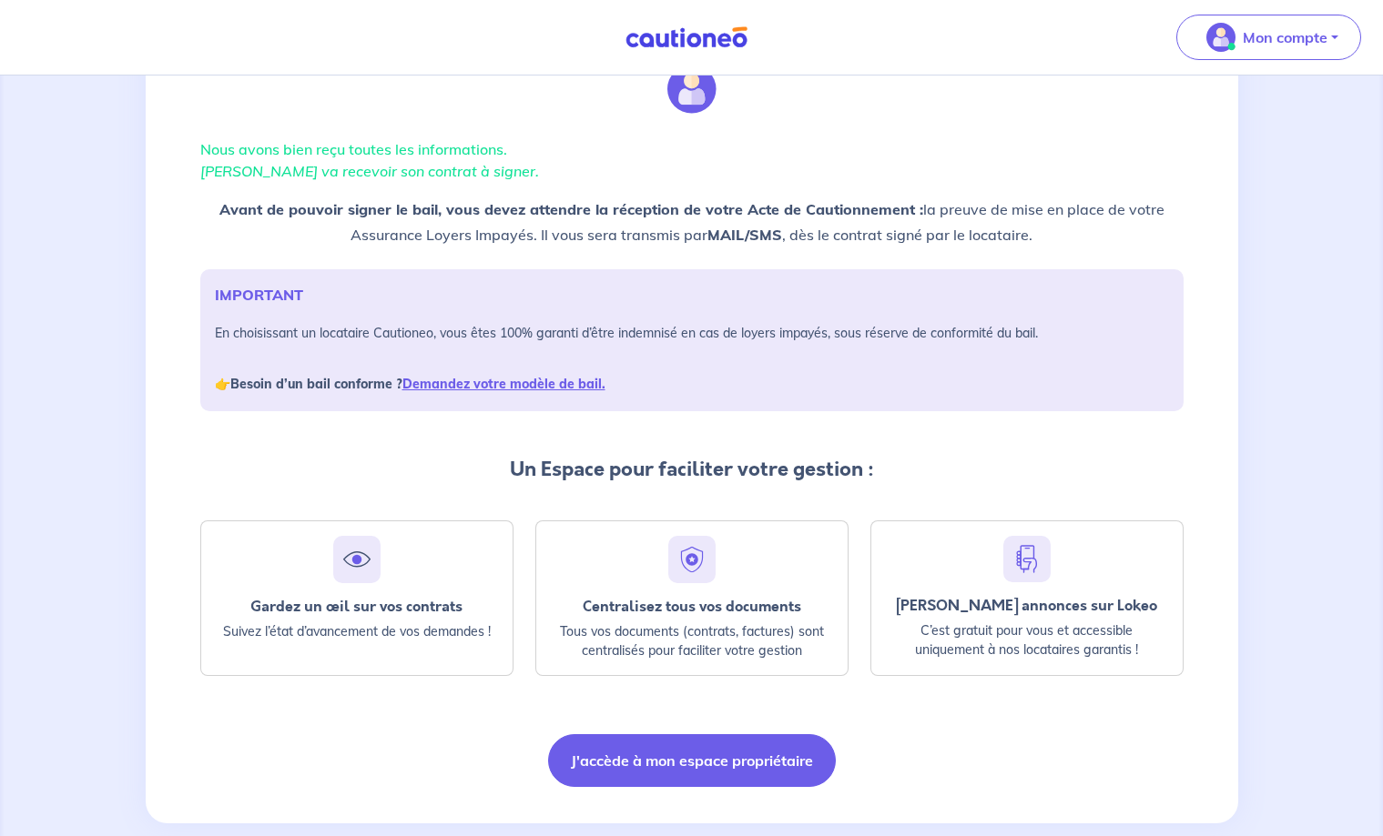
scroll to position [110, 0]
